Goal: Check status

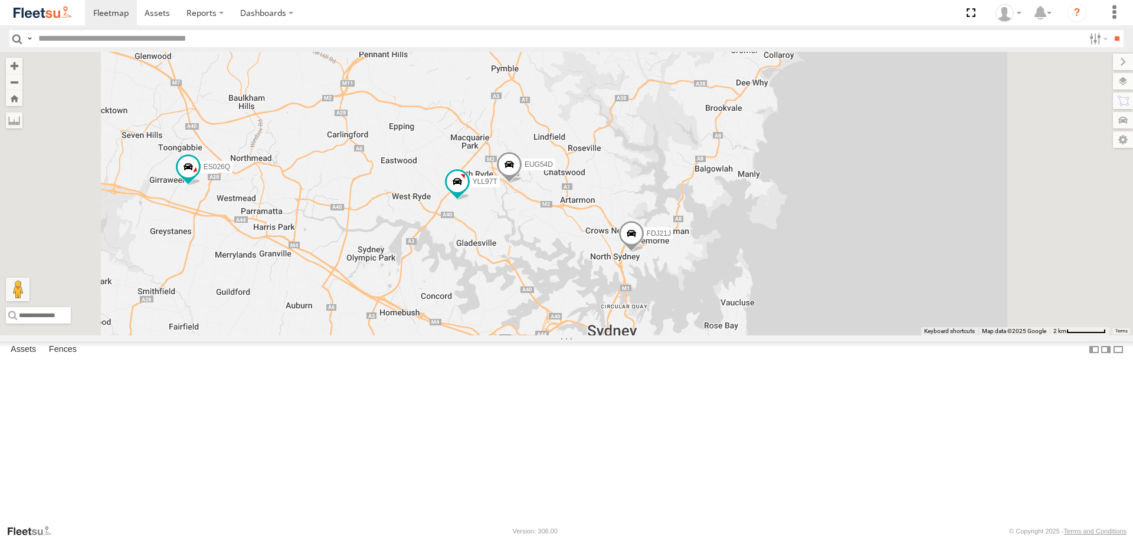
click at [659, 205] on div "YLF23N FDJ21J YLL97T ES026Q EUG54D 3 YMC89Z - HiAce" at bounding box center [566, 193] width 1133 height 283
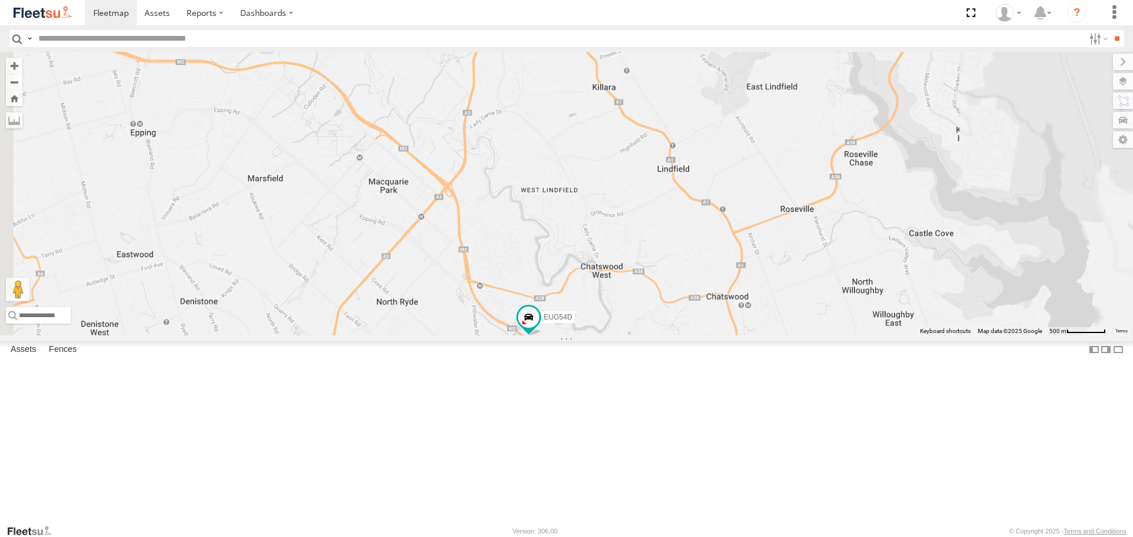
drag, startPoint x: 779, startPoint y: 187, endPoint x: 763, endPoint y: 185, distance: 16.6
click at [763, 185] on div "YLL97T EUG54D YLF23N FDJ21J ES026Q" at bounding box center [566, 193] width 1133 height 283
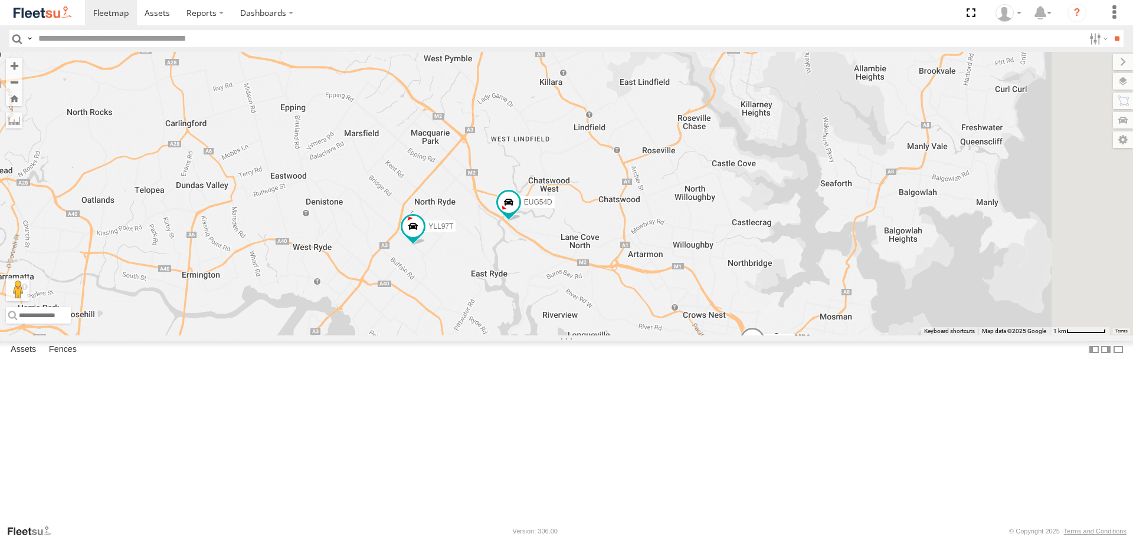
drag, startPoint x: 830, startPoint y: 211, endPoint x: 760, endPoint y: 211, distance: 70.2
click at [760, 211] on div "YLL97T EUG54D YLF23N FDJ21J ES026Q" at bounding box center [566, 193] width 1133 height 283
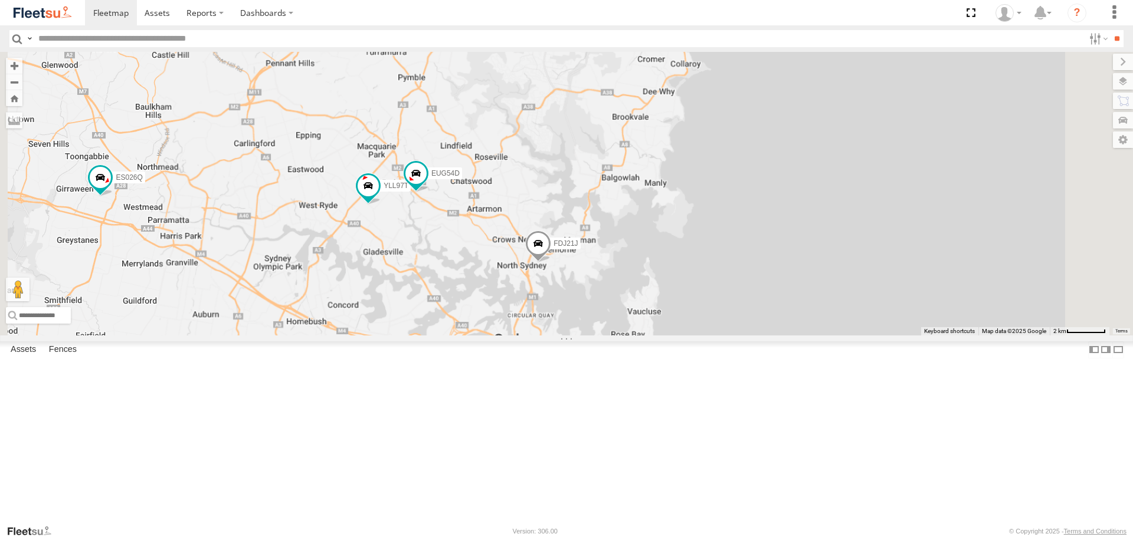
drag, startPoint x: 477, startPoint y: 111, endPoint x: 463, endPoint y: 188, distance: 78.6
click at [463, 189] on div "YLL97T EUG54D YLF23N FDJ21J ES026Q 3 YMC89Z - HiAce" at bounding box center [566, 193] width 1133 height 283
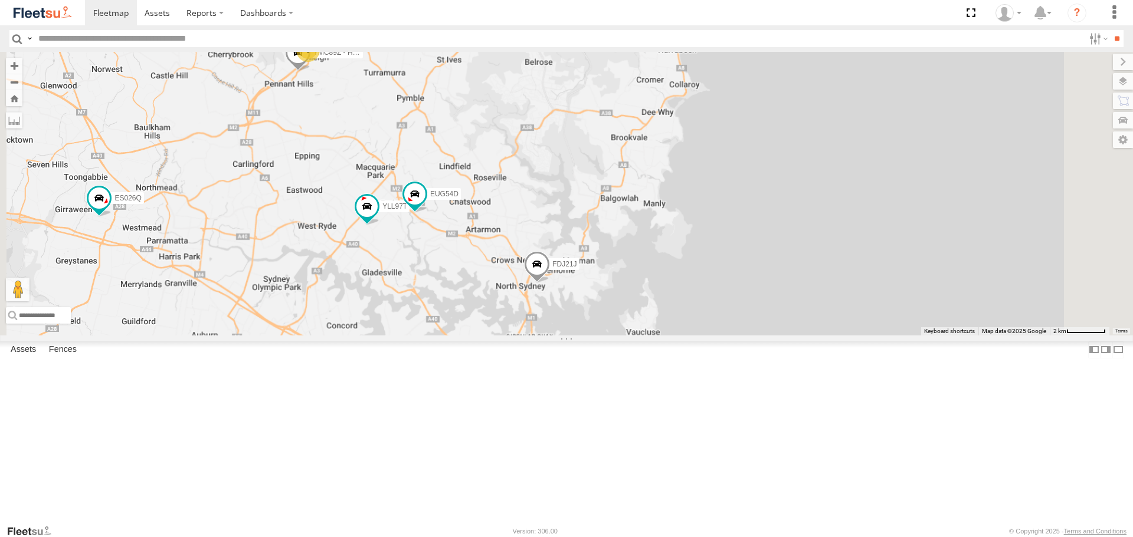
click at [311, 71] on span at bounding box center [298, 56] width 26 height 32
click at [286, 58] on label at bounding box center [274, 54] width 23 height 8
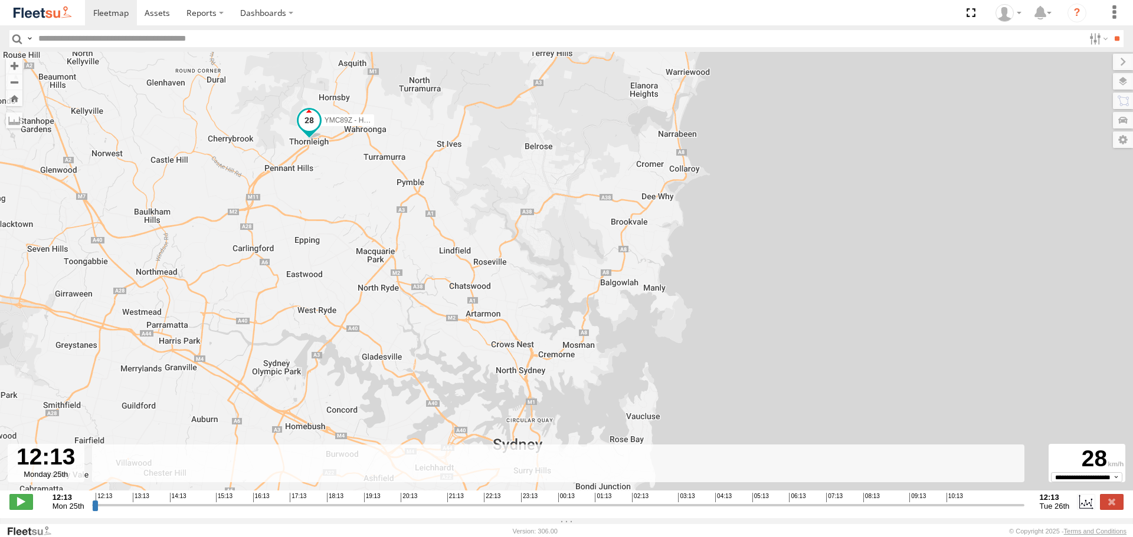
type input "**********"
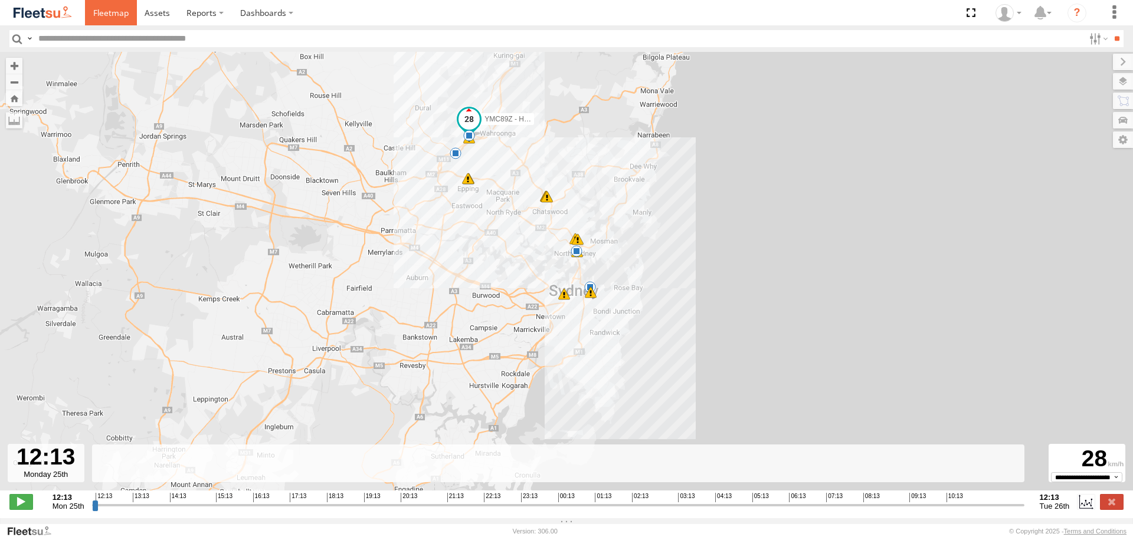
click at [129, 18] on link at bounding box center [111, 12] width 52 height 25
